Goal: Task Accomplishment & Management: Manage account settings

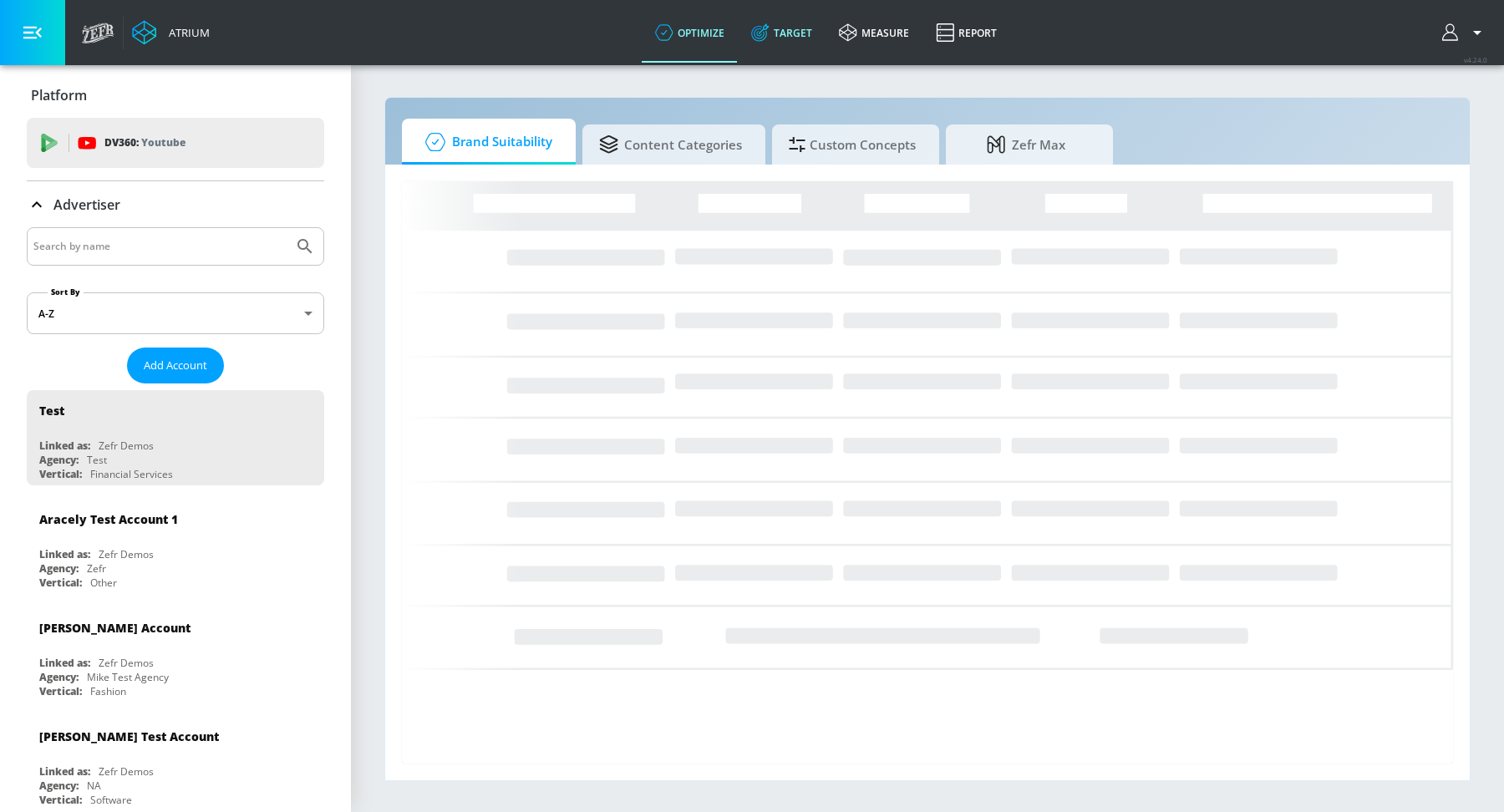
click at [794, 26] on link "Target" at bounding box center [781, 32] width 88 height 60
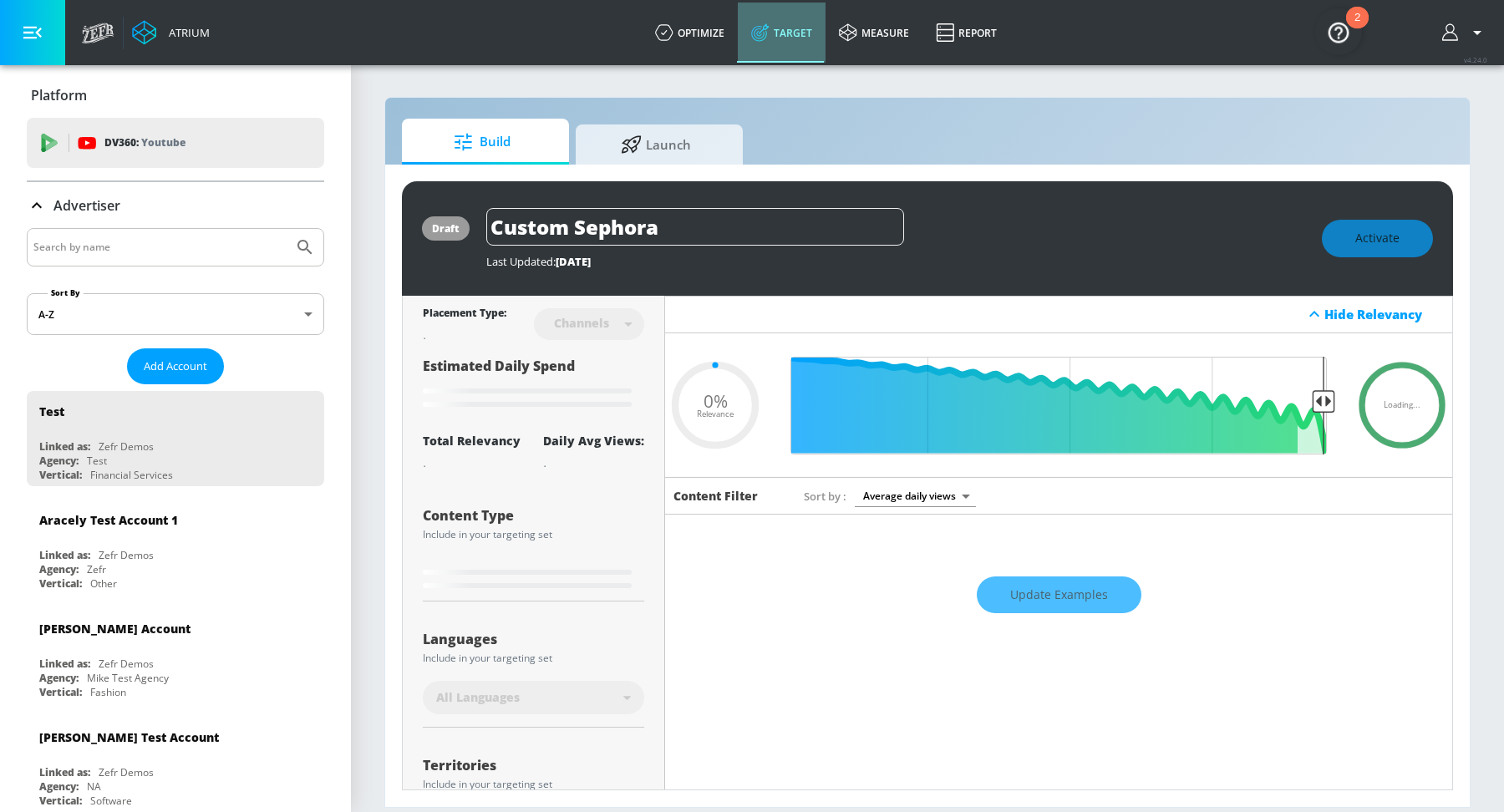
click at [807, 33] on link "Target" at bounding box center [781, 32] width 88 height 60
click at [219, 252] on input "Search by name" at bounding box center [161, 246] width 253 height 22
type input "0.6"
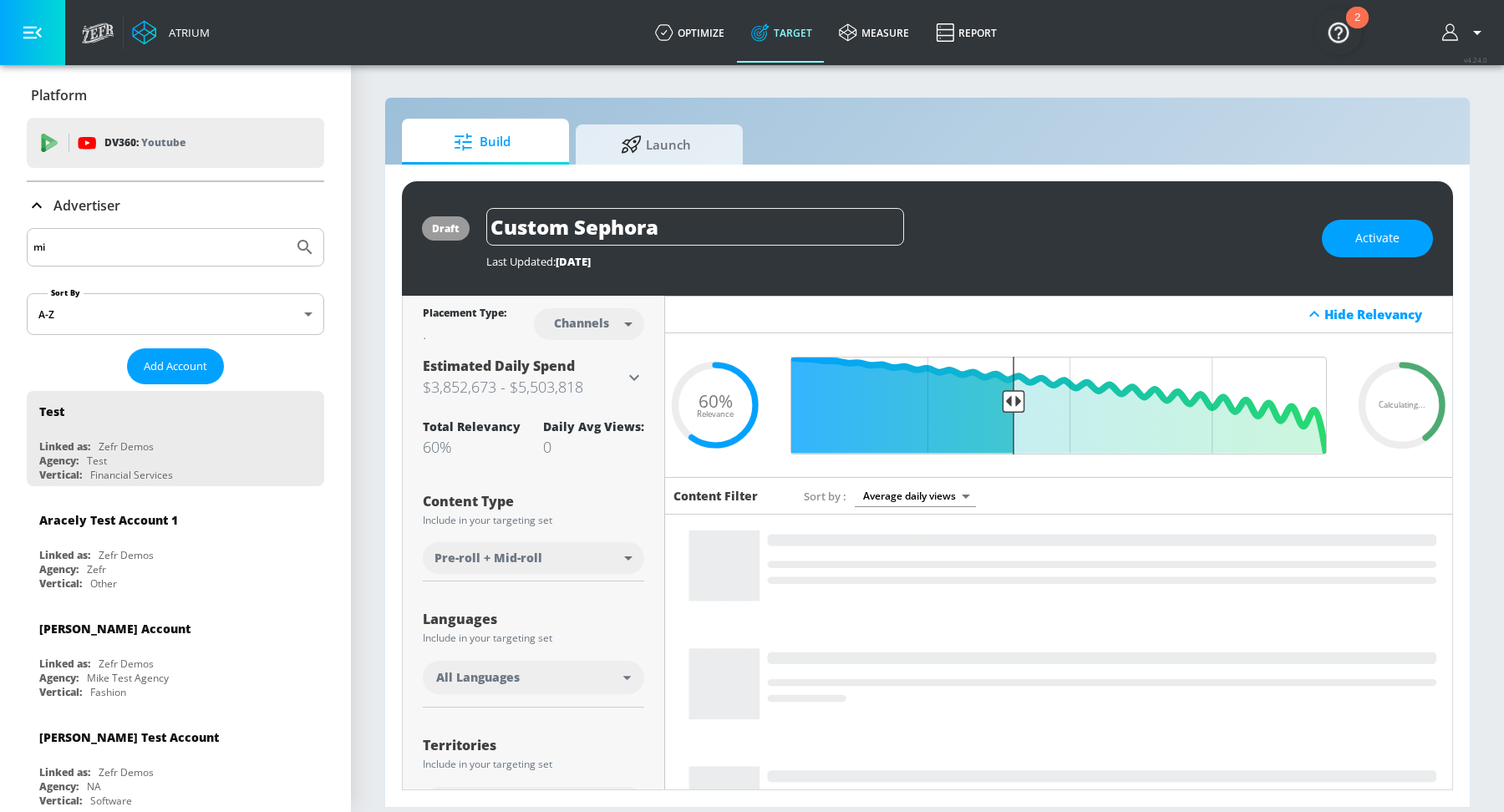
type input "m"
type input "bel brands"
click at [295, 238] on icon "Submit Search" at bounding box center [305, 246] width 20 height 20
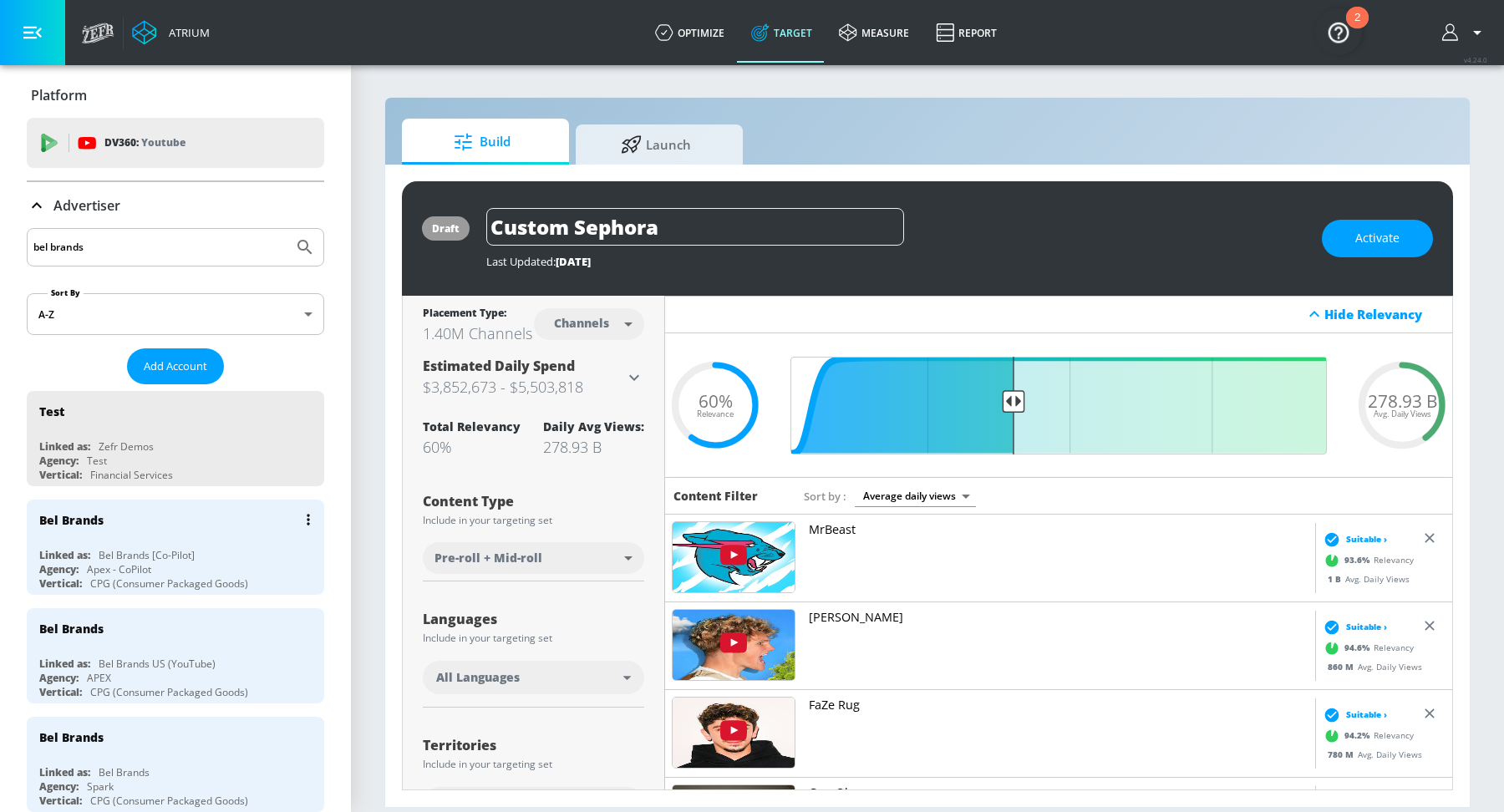
click at [178, 540] on div "Bel Brands Linked as: Bel Brands [Co-Pilot] Agency: Apex - CoPilot Vertical: CP…" at bounding box center [175, 547] width 298 height 95
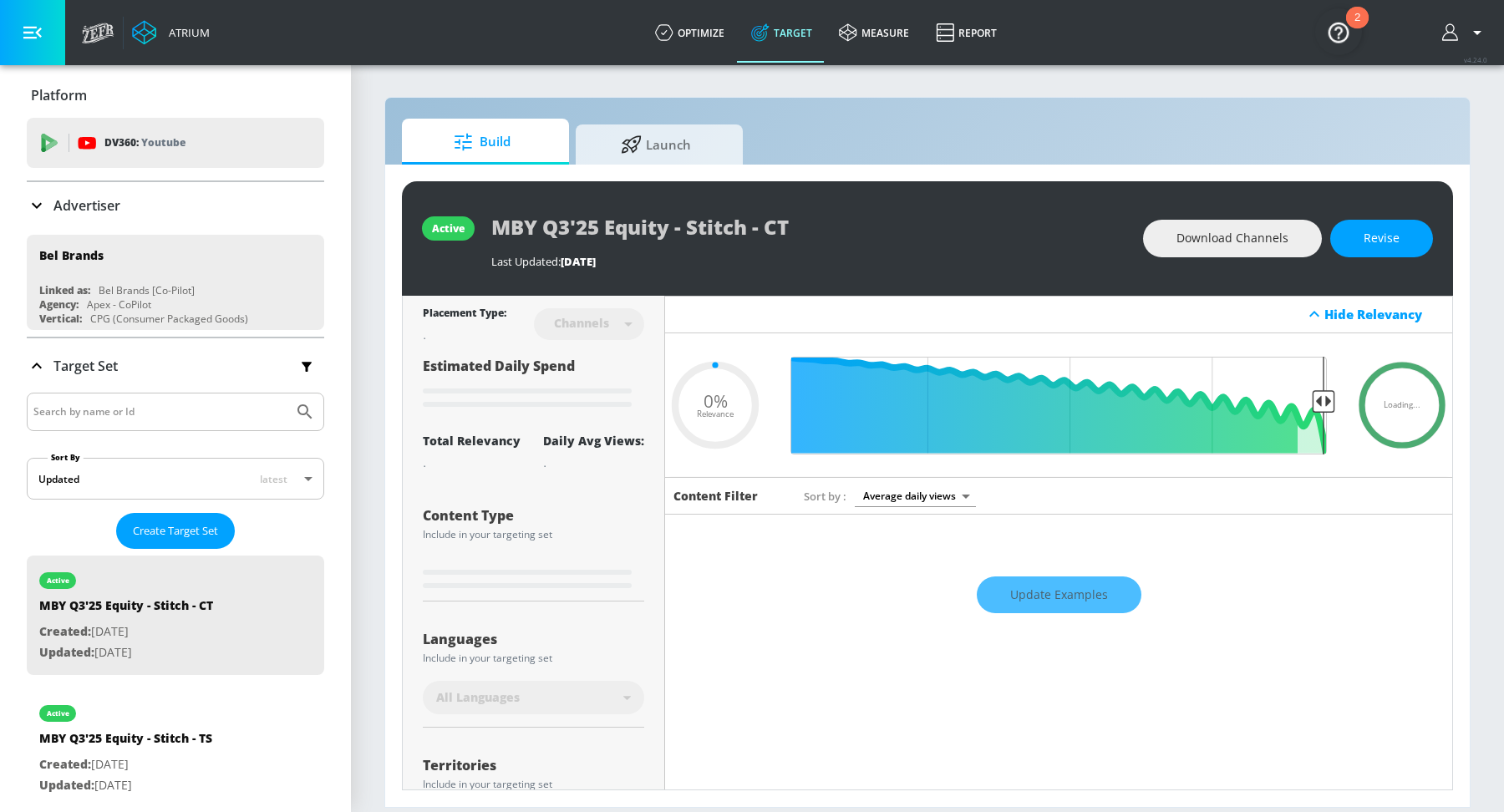
type input "0.07"
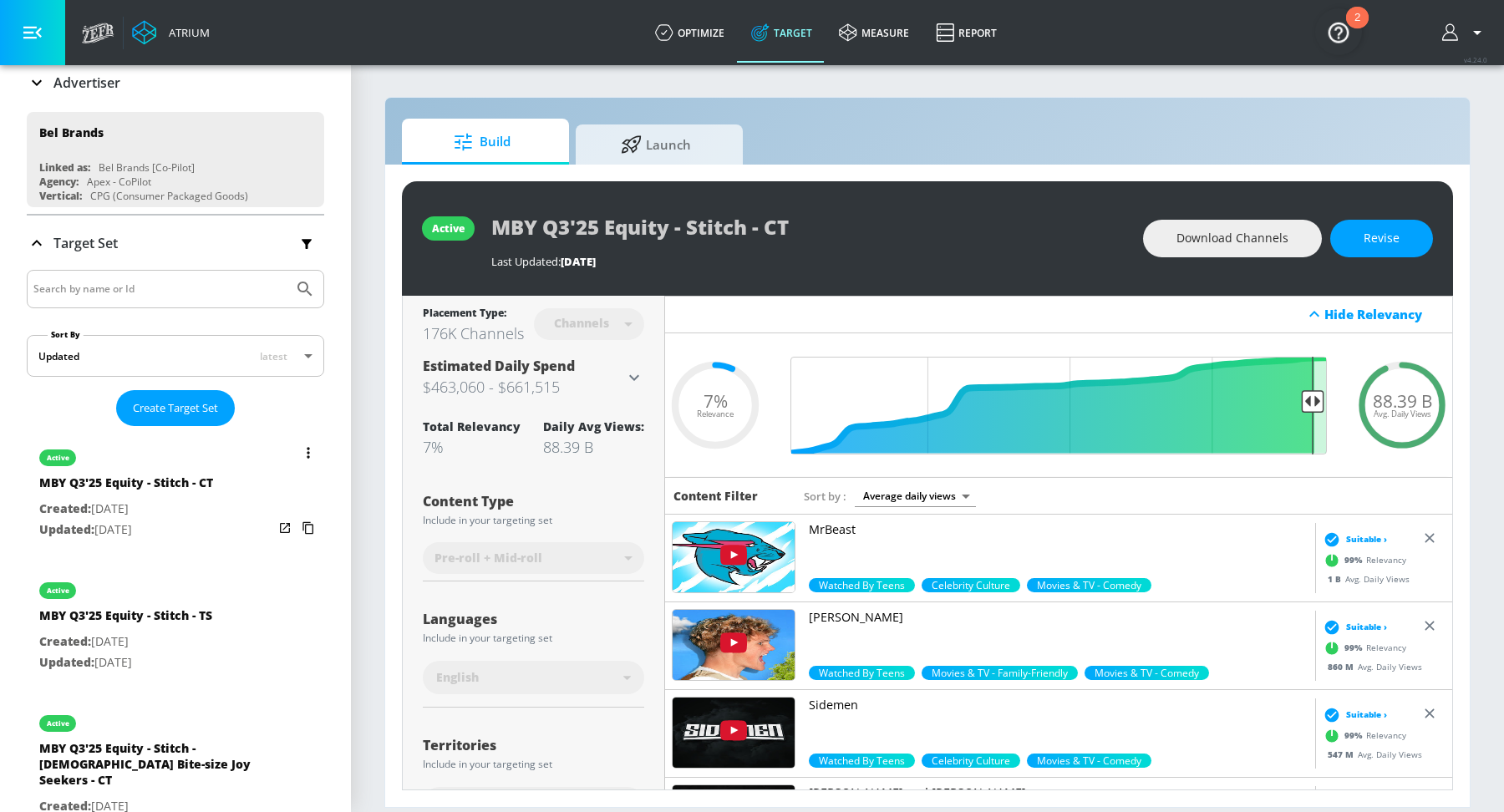
scroll to position [36, 0]
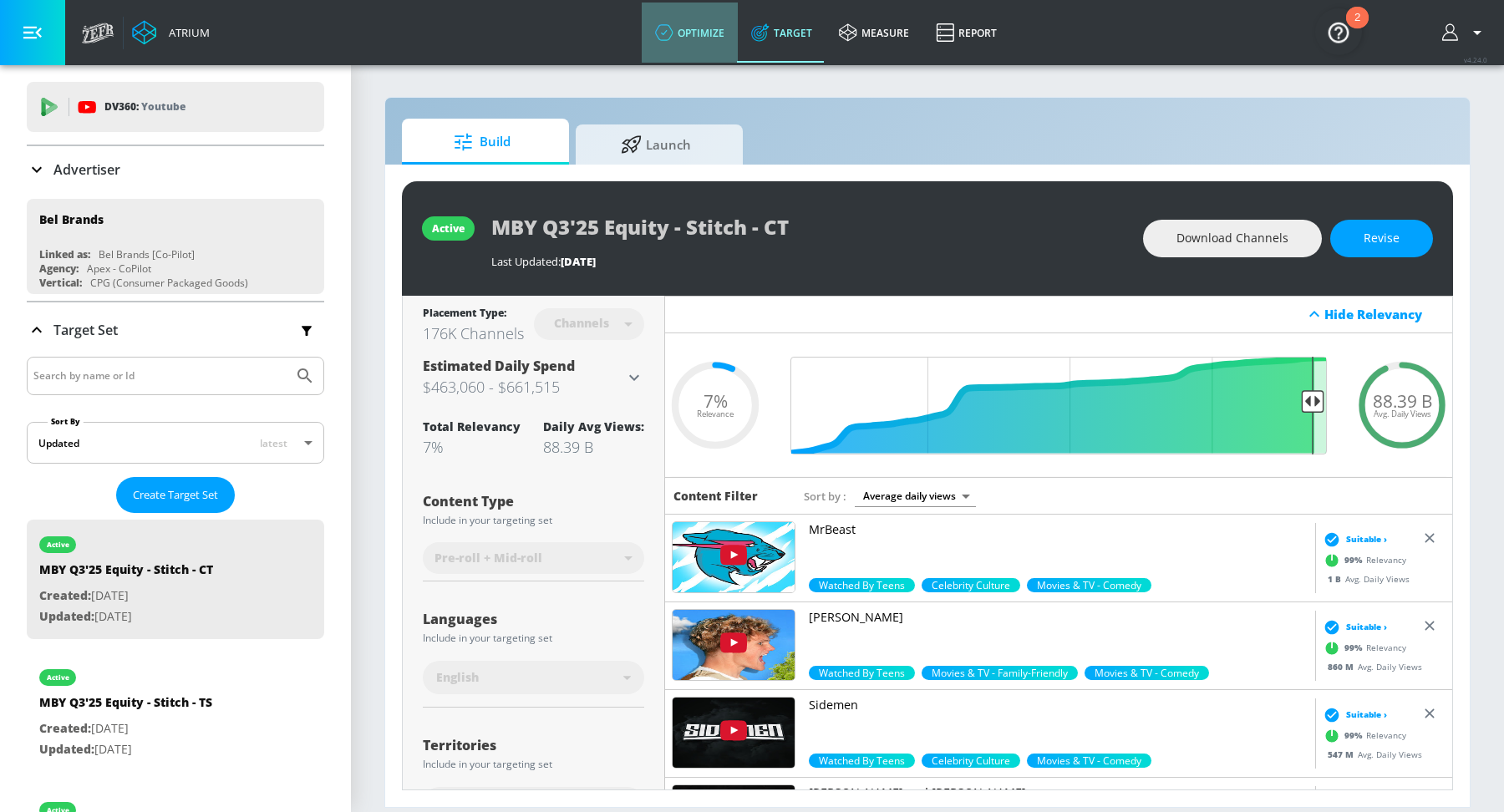
click at [685, 32] on link "optimize" at bounding box center [689, 32] width 96 height 60
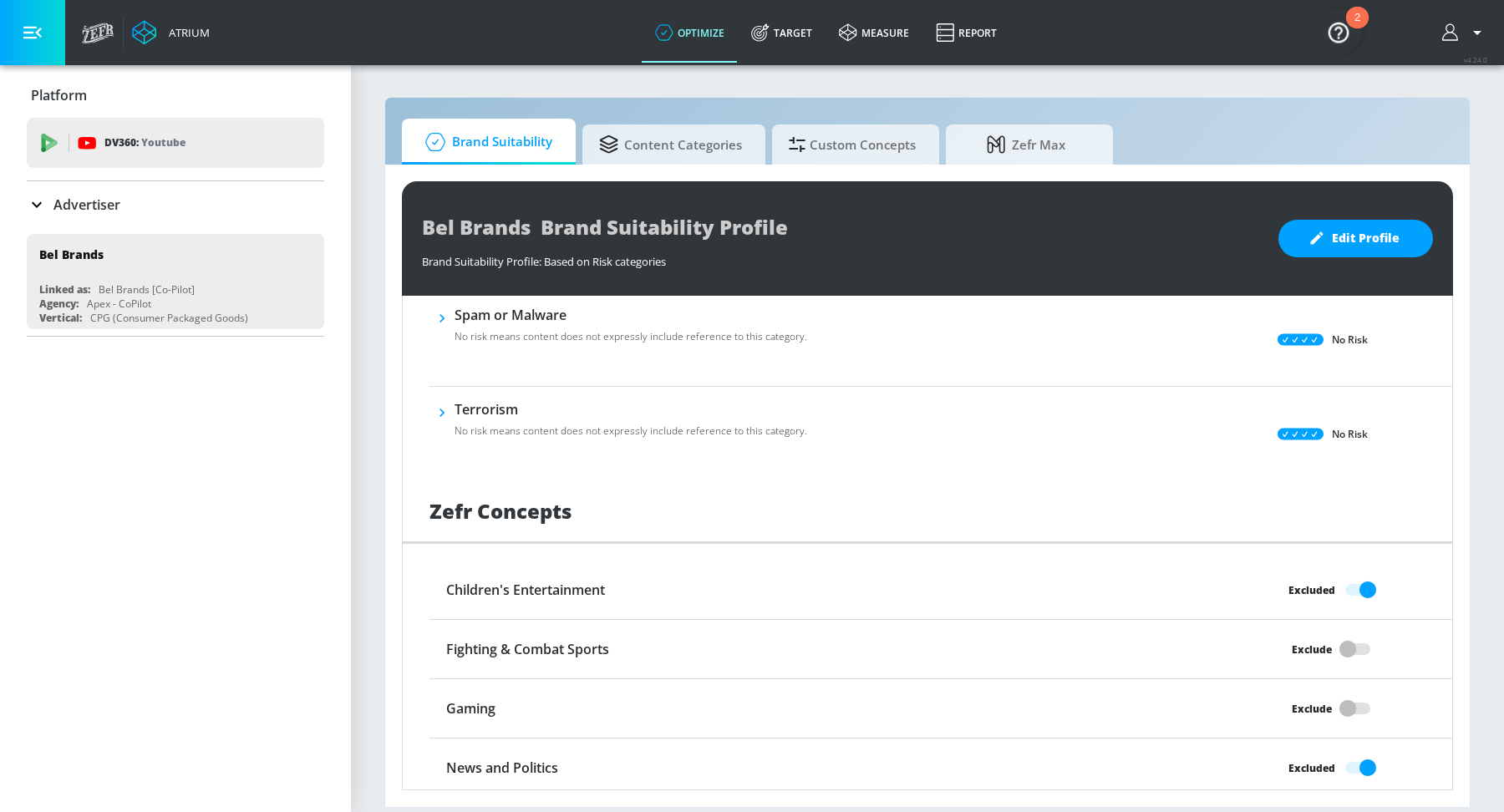
scroll to position [1230, 0]
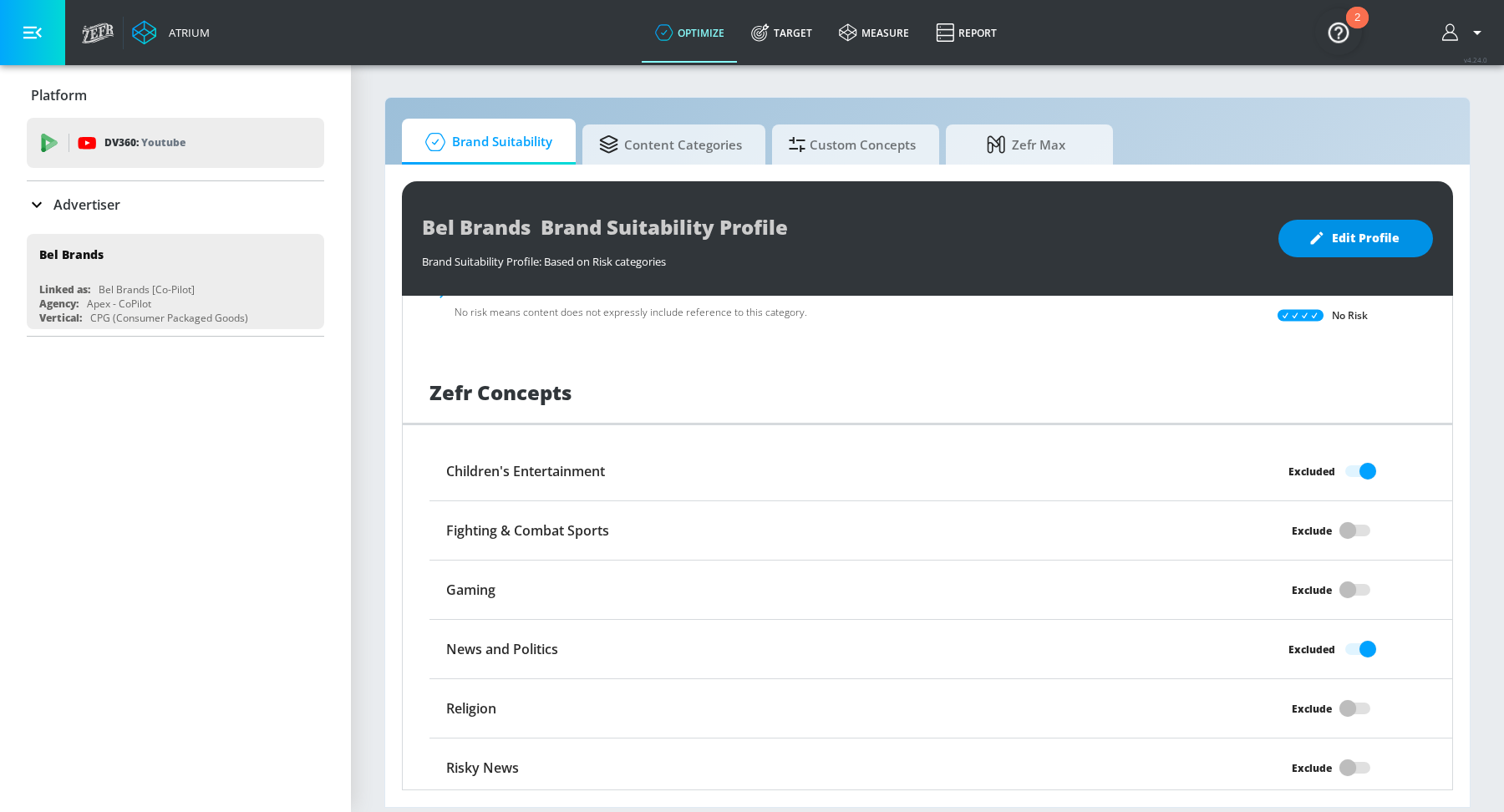
click at [1346, 245] on span "Edit Profile" at bounding box center [1355, 239] width 88 height 21
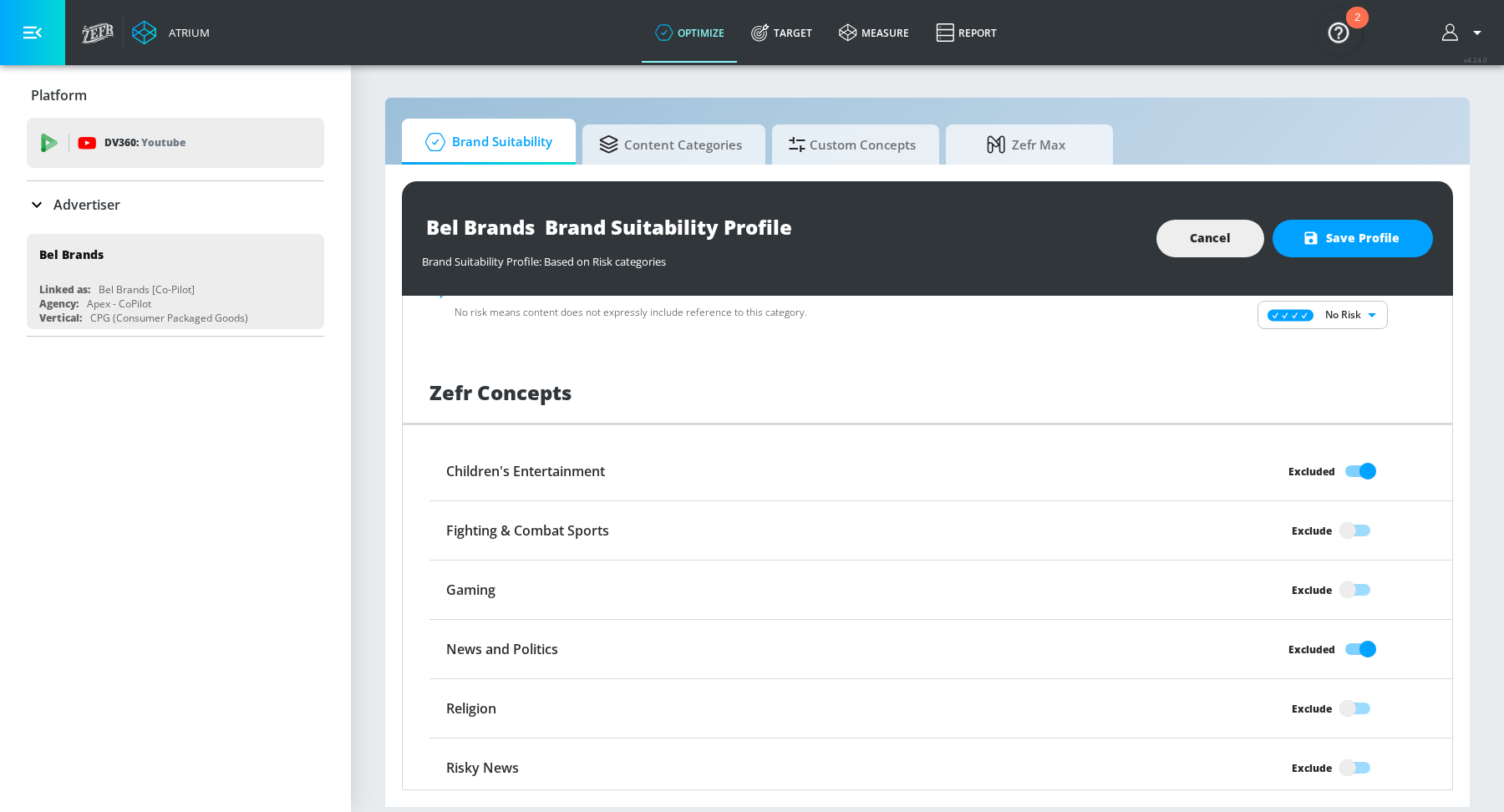
click at [1355, 760] on input "Exclude" at bounding box center [1348, 767] width 95 height 32
checkbox input "true"
click at [1333, 245] on span "Save Profile" at bounding box center [1352, 239] width 94 height 21
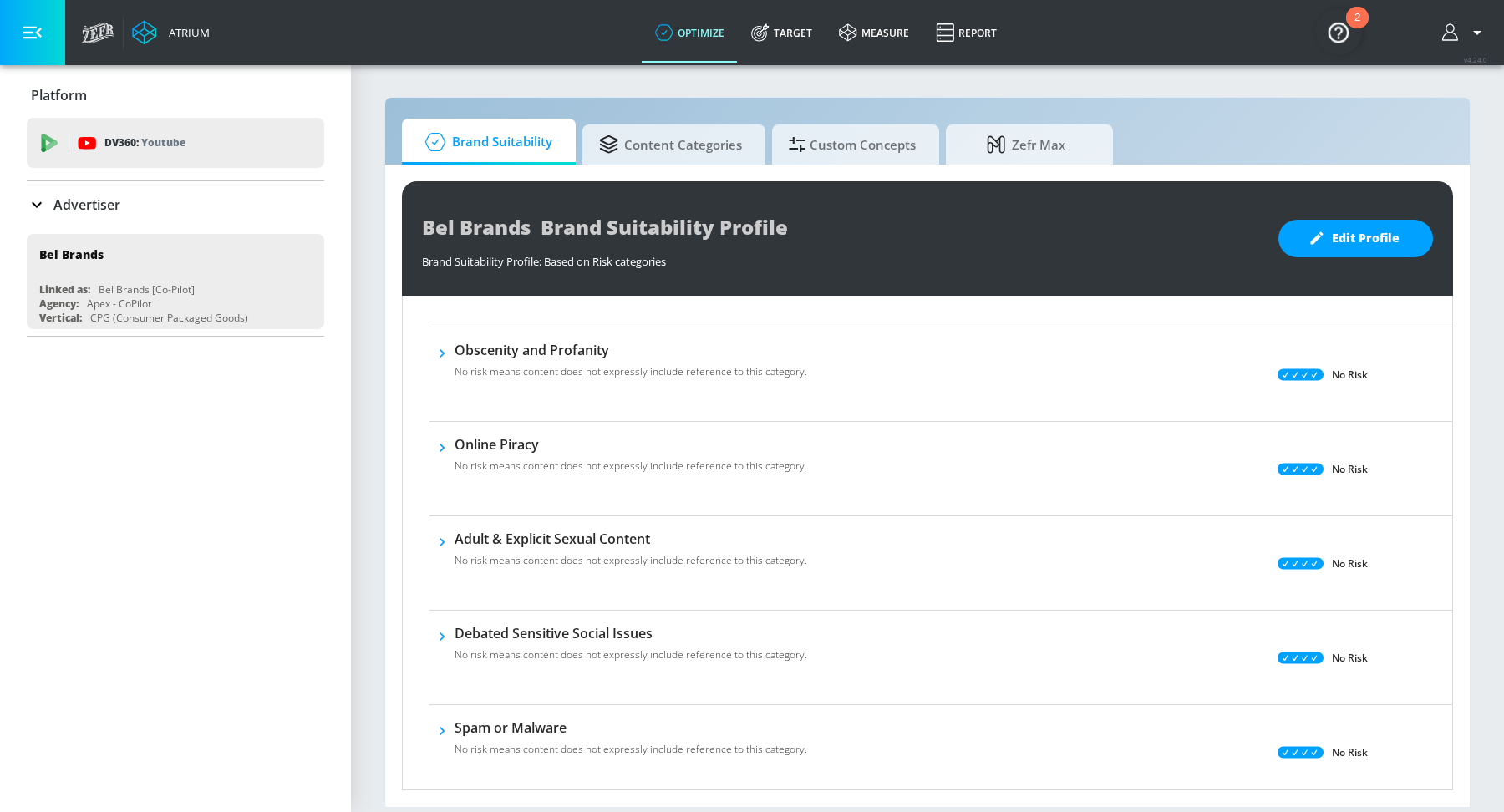
scroll to position [167, 0]
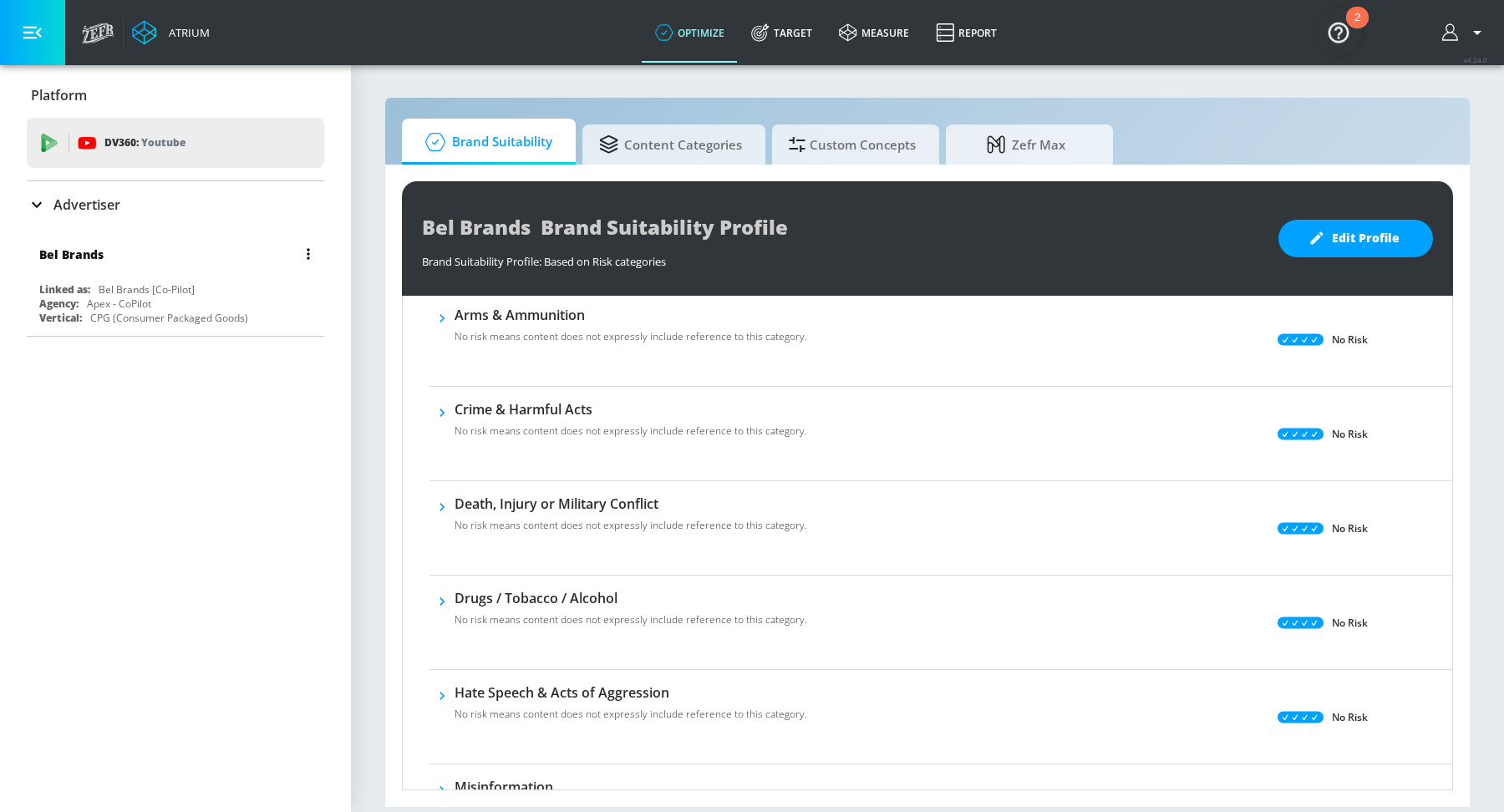
click at [153, 262] on div "Bel Brands" at bounding box center [179, 254] width 280 height 40
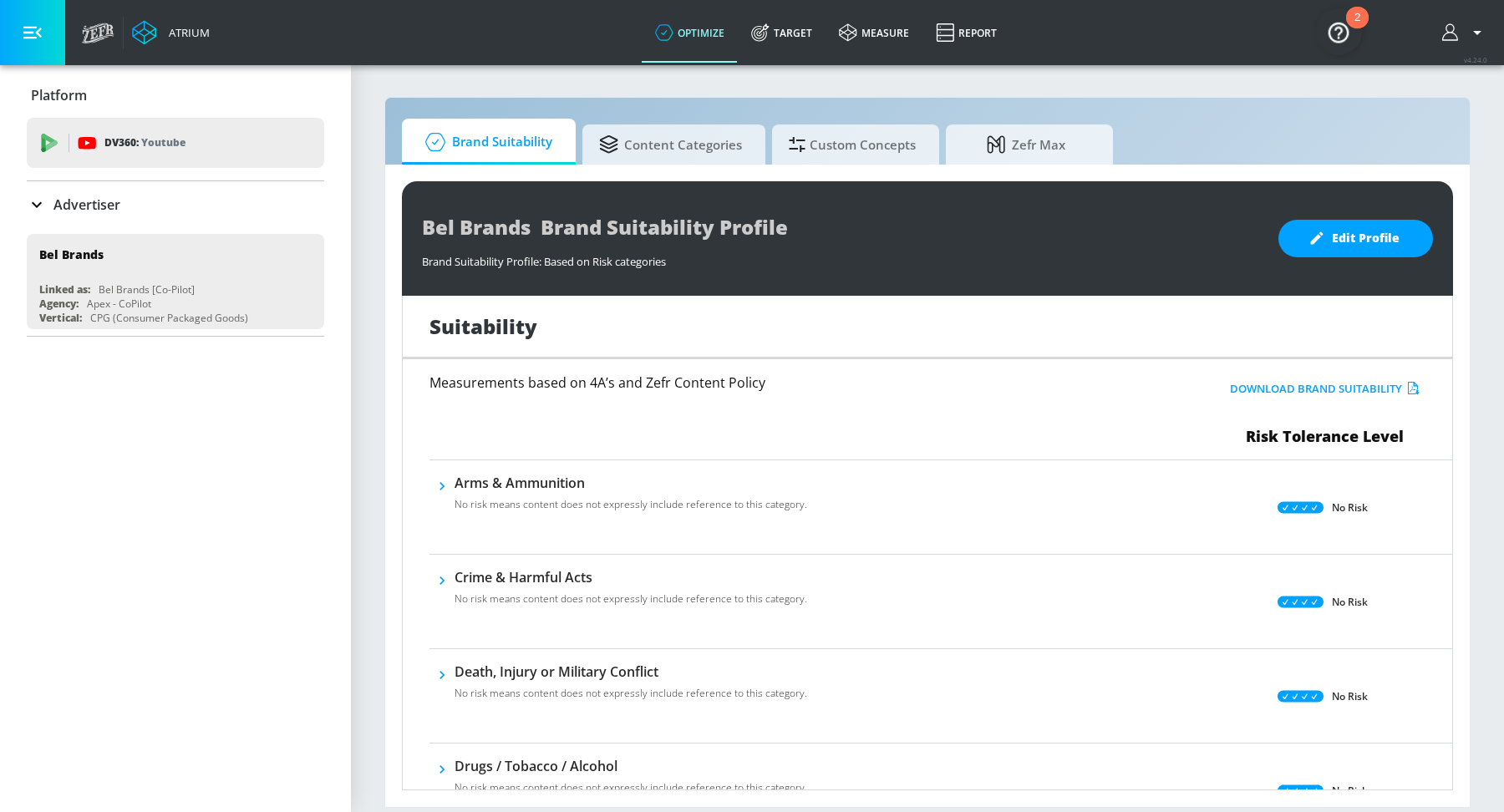
scroll to position [1230, 0]
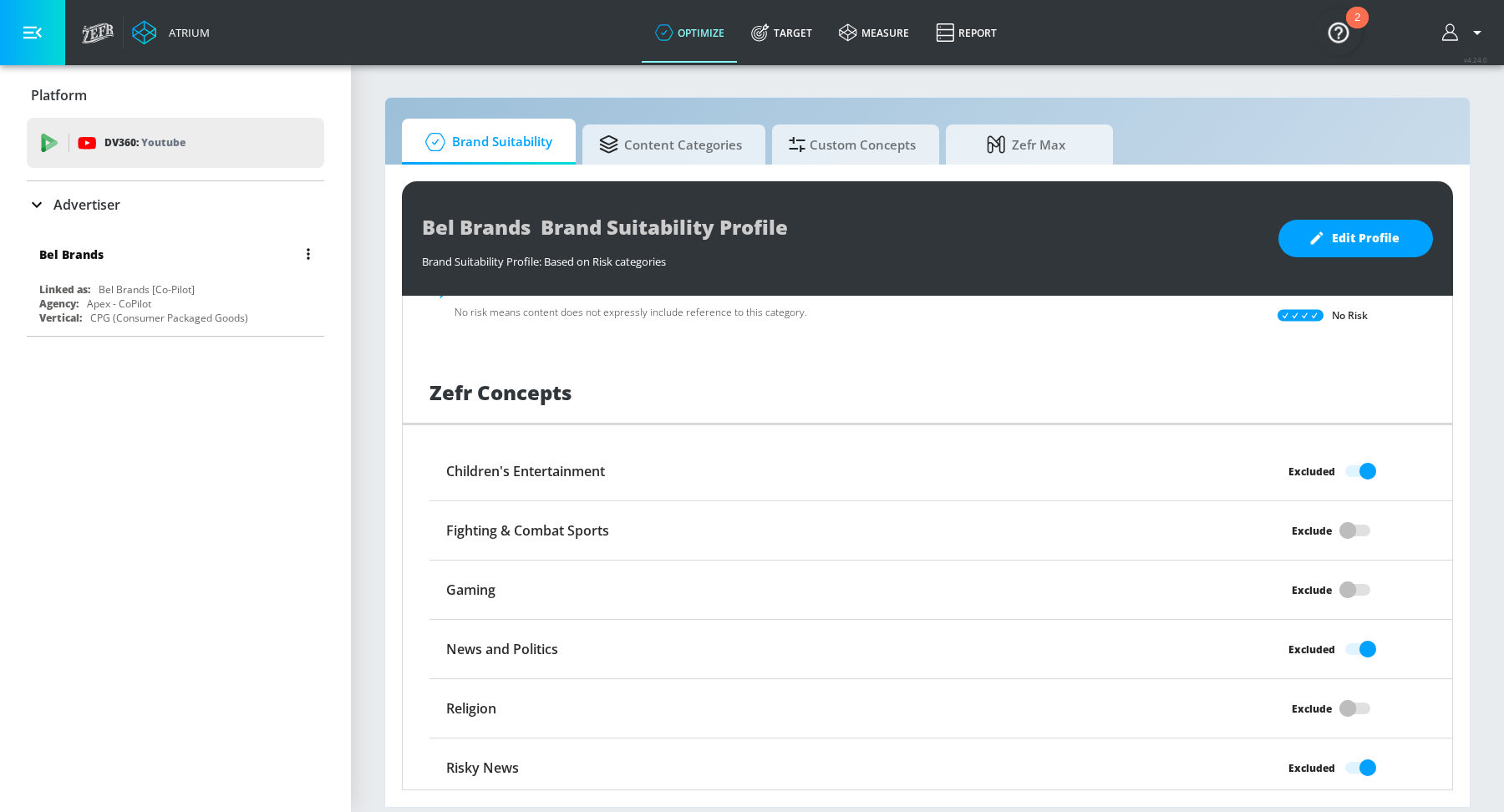
click at [206, 247] on div "Bel Brands" at bounding box center [179, 254] width 280 height 40
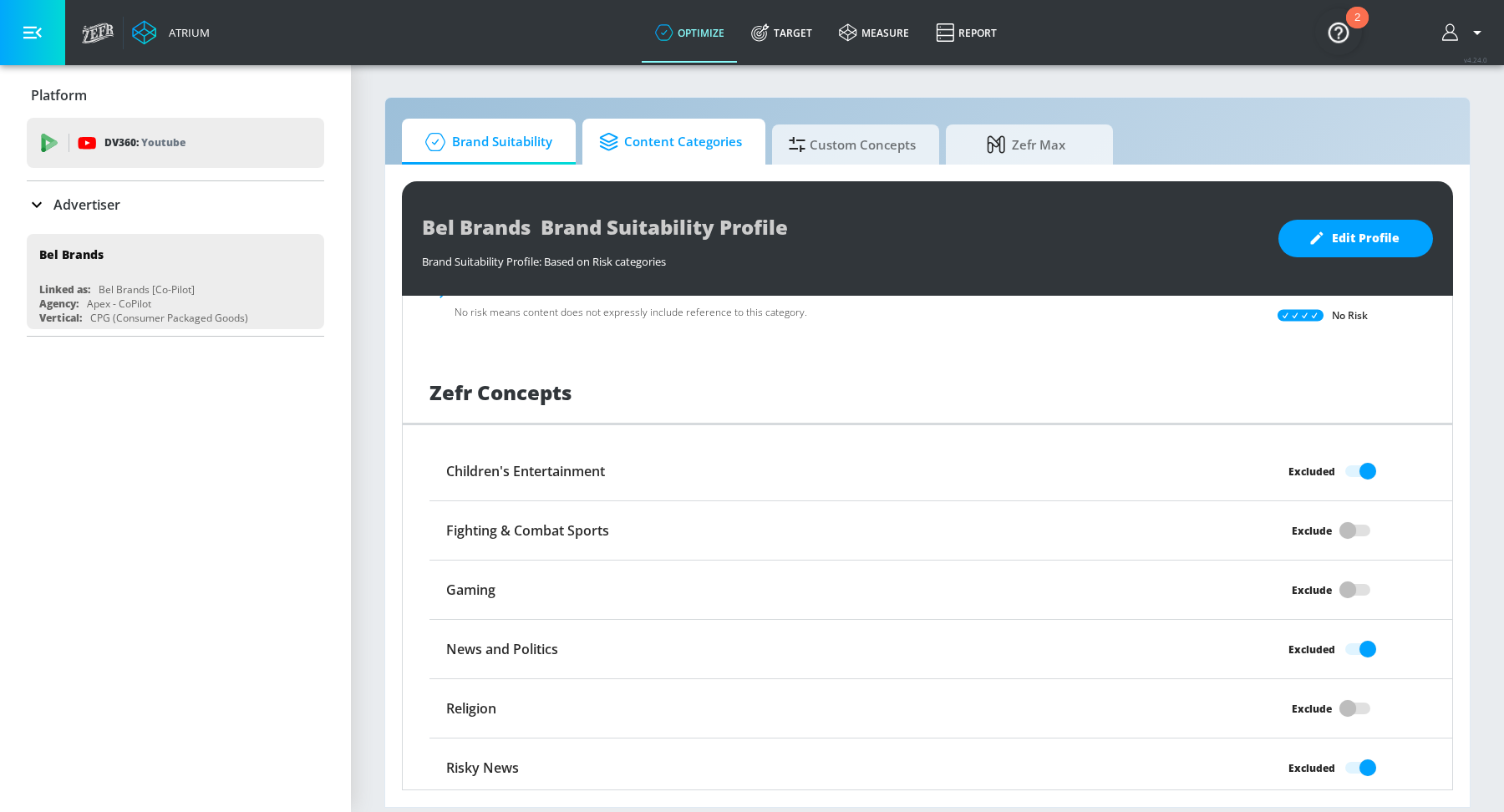
click at [640, 144] on span "Content Categories" at bounding box center [670, 142] width 143 height 40
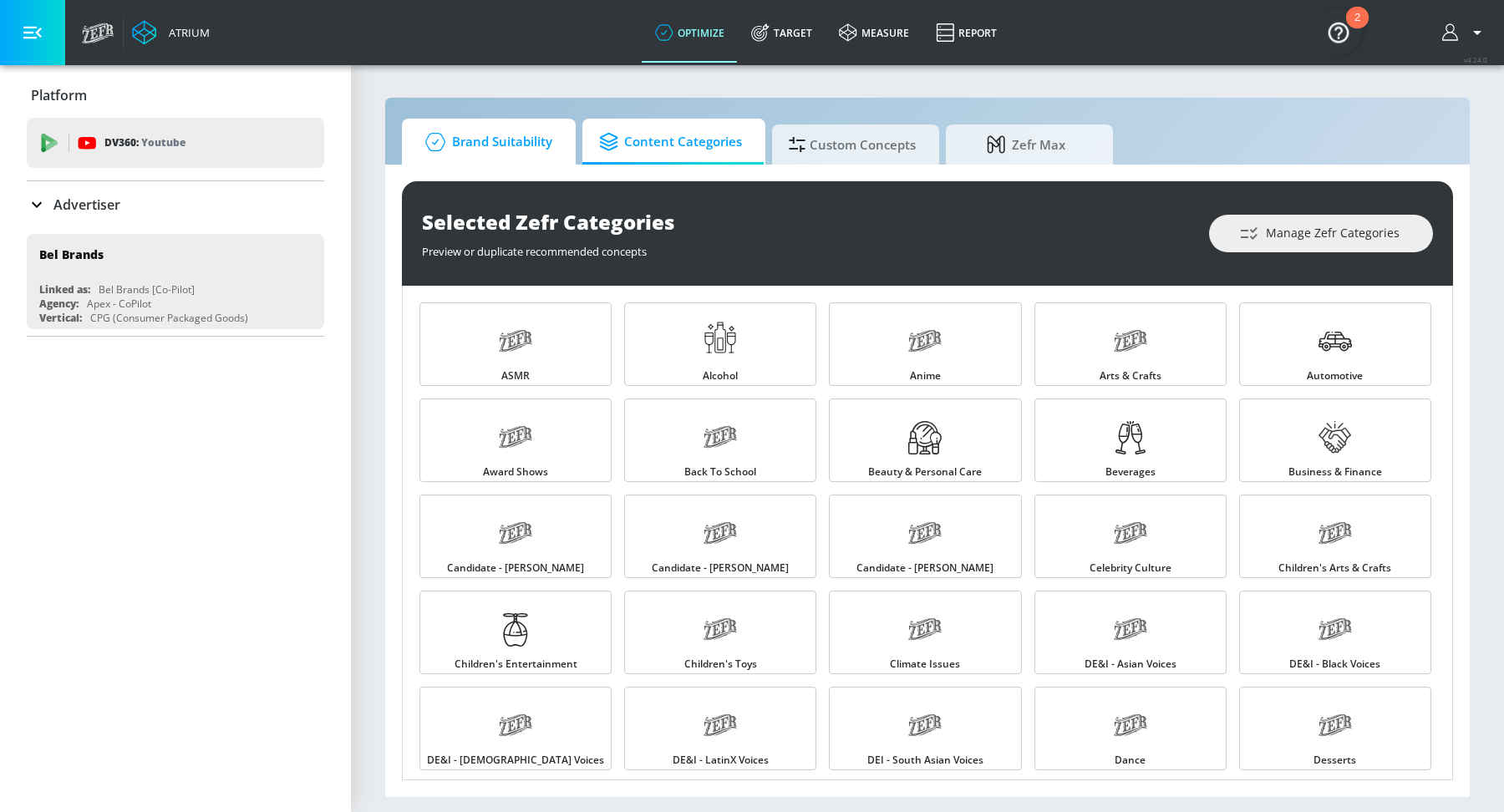
click at [448, 145] on icon at bounding box center [435, 141] width 34 height 18
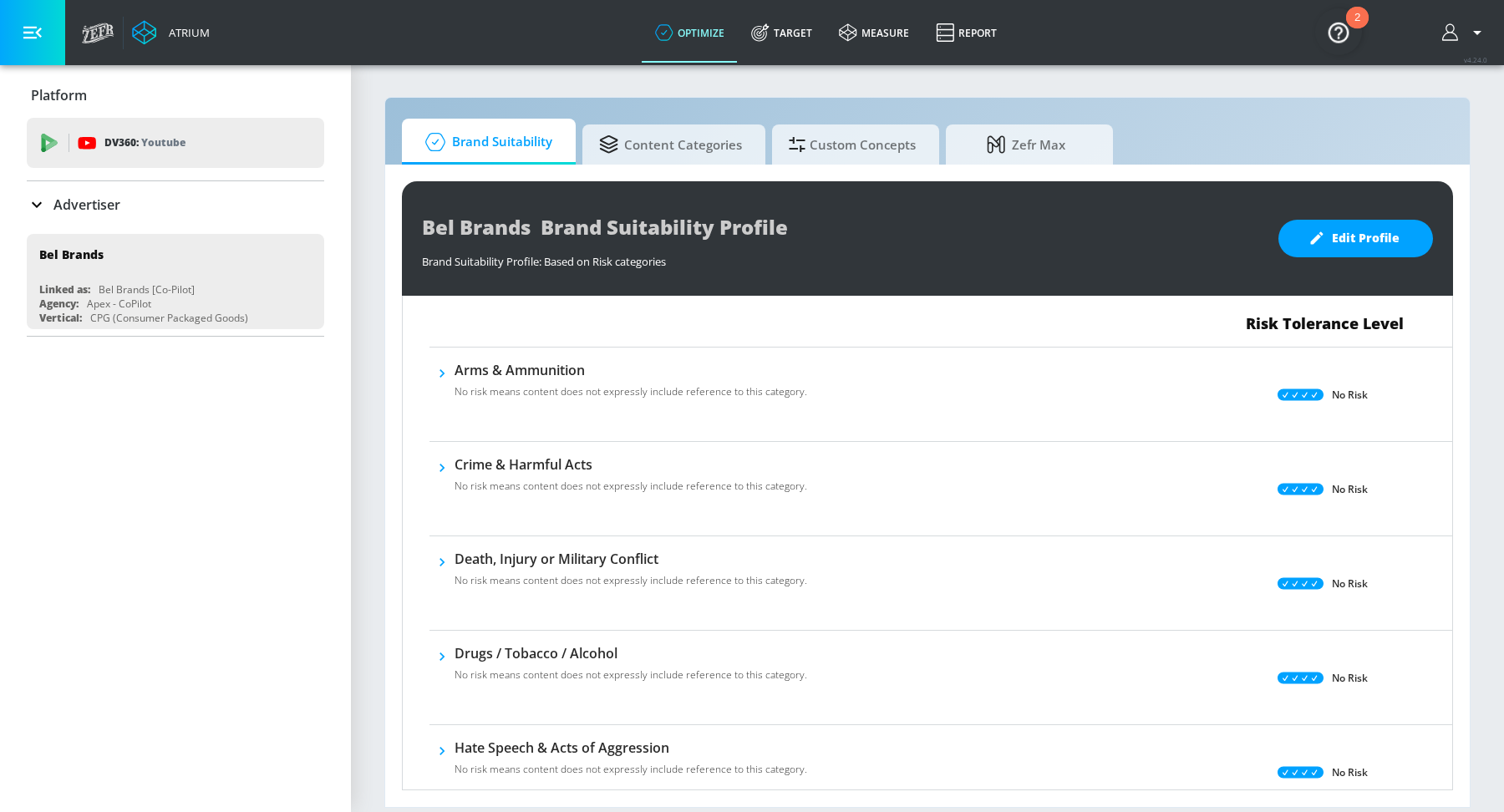
scroll to position [135, 0]
